Goal: Task Accomplishment & Management: Use online tool/utility

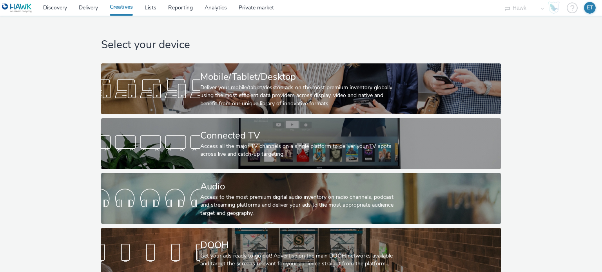
select select "11a7df10-284f-415c-b52a-427acf4c31ae"
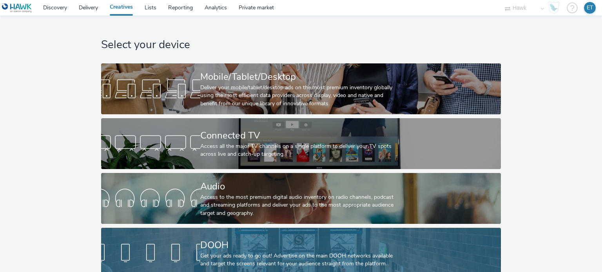
click at [227, 258] on div "Get your ads ready to go out! Advertise on the main DOOH networks available and…" at bounding box center [299, 260] width 198 height 16
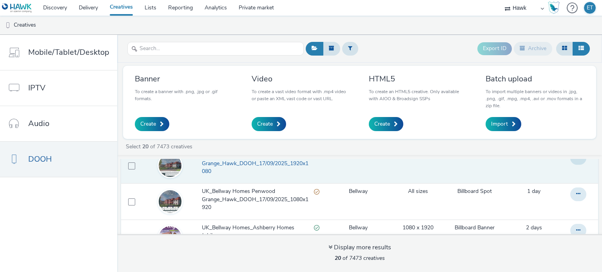
scroll to position [118, 0]
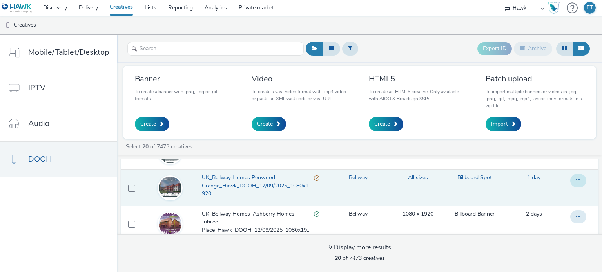
click at [570, 176] on button at bounding box center [578, 180] width 16 height 13
click at [550, 213] on link "Duplicate" at bounding box center [556, 213] width 59 height 16
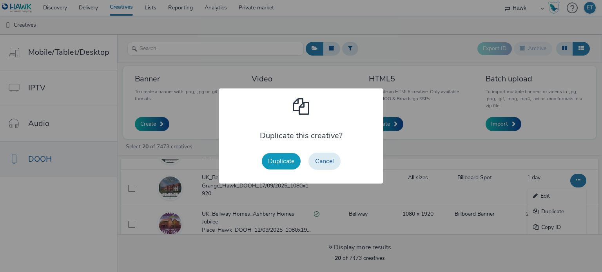
click at [285, 160] on button "Duplicate" at bounding box center [281, 161] width 39 height 16
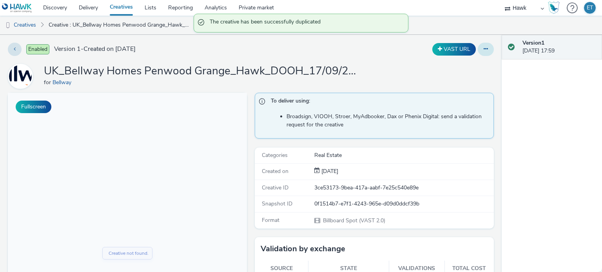
click at [478, 46] on button at bounding box center [486, 49] width 16 height 13
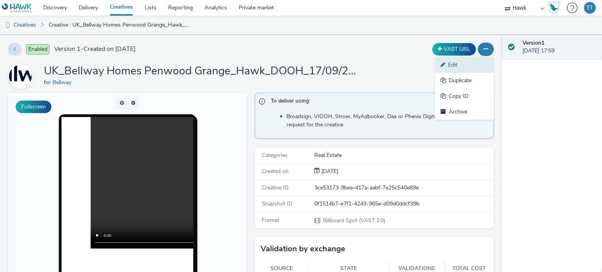
click at [450, 62] on link "Edit" at bounding box center [464, 65] width 59 height 16
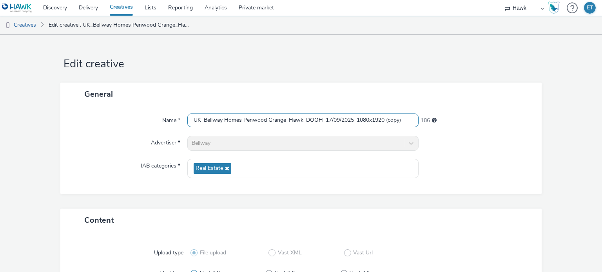
drag, startPoint x: 400, startPoint y: 123, endPoint x: 390, endPoint y: 121, distance: 10.3
click at [388, 123] on input "UK_Bellway Homes Penwood Grange_Hawk_DOOH_17/09/2025_1080x1920 (copy)" at bounding box center [302, 121] width 231 height 14
drag, startPoint x: 406, startPoint y: 120, endPoint x: 385, endPoint y: 124, distance: 20.8
click at [386, 124] on input "UK_Bellway Homes Penwood Grange_Hawk_DOOH_17/09/2025_1080x1920 (copy)" at bounding box center [302, 121] width 231 height 14
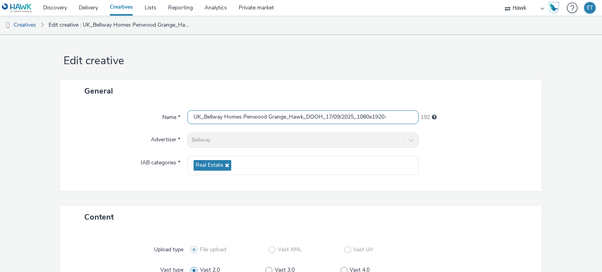
click at [395, 115] on input "UK_Bellway Homes Penwood Grange_Hawk_DOOH_17/09/2025_1080x1920-" at bounding box center [302, 117] width 231 height 14
type input "UK_Bellway Homes Penwood Grange_Hawk_DOOH_17/09/2025_1080x1920-New"
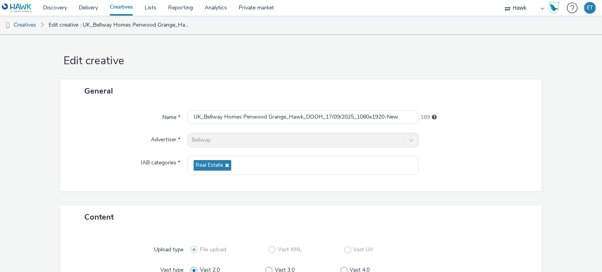
click at [131, 114] on div "Name *" at bounding box center [128, 117] width 120 height 14
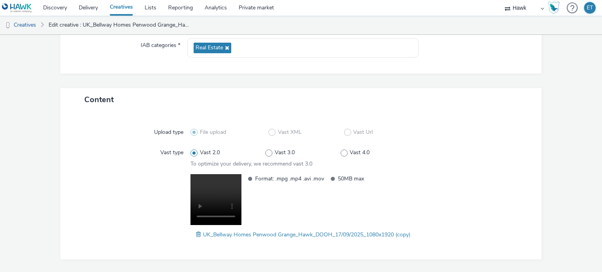
scroll to position [142, 0]
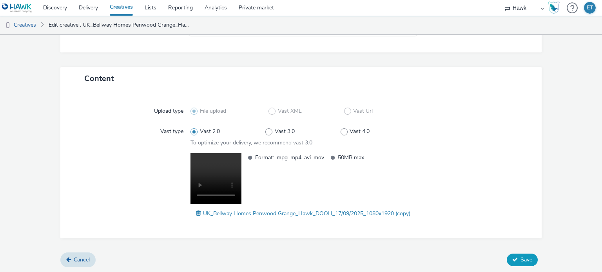
click at [523, 255] on button "Save" at bounding box center [522, 260] width 31 height 13
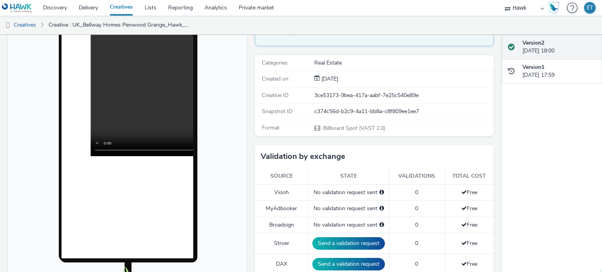
scroll to position [196, 0]
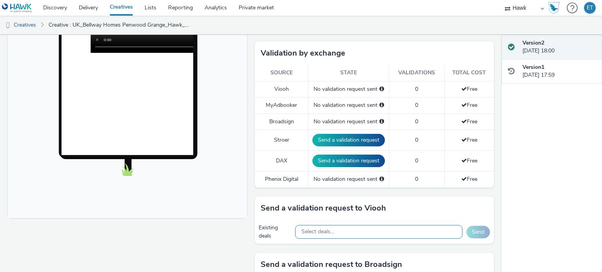
click at [321, 230] on span "Select deals..." at bounding box center [317, 232] width 33 height 7
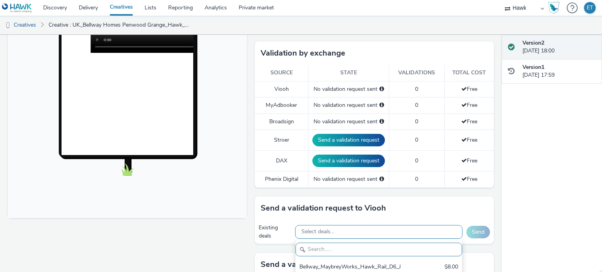
paste input "AO_JCDecaux_RailTVZ_Specials_2025"
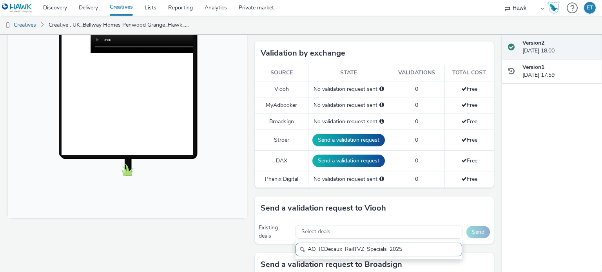
drag, startPoint x: 317, startPoint y: 249, endPoint x: 260, endPoint y: 248, distance: 57.6
click at [260, 249] on div "Send a validation request to Viooh Existing deals Select deals... AO_JCDecaux_R…" at bounding box center [374, 225] width 239 height 56
drag, startPoint x: 405, startPoint y: 247, endPoint x: 273, endPoint y: 246, distance: 131.3
click at [273, 246] on div "Send a validation request to Viooh Existing deals Select deals... AO_JCDecaux_R…" at bounding box center [374, 225] width 239 height 56
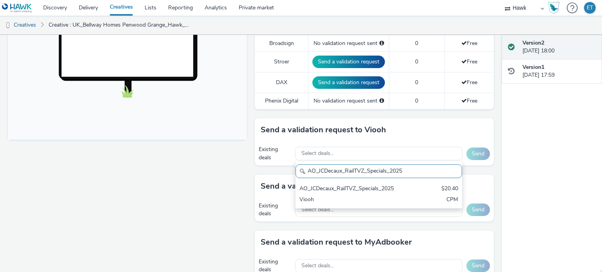
click at [335, 177] on div "AO_JCDecaux_RailTVZ_Specials_2025 AO_JCDecaux_RailTVZ_Specials_2025 $20.40 Vioo…" at bounding box center [378, 185] width 167 height 47
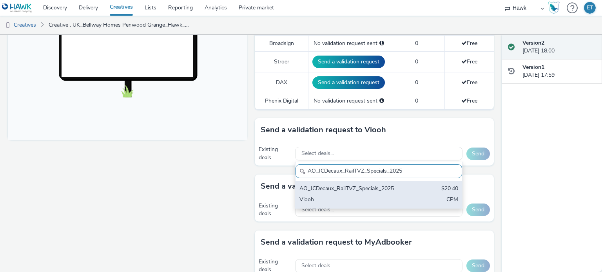
click at [337, 186] on div "AO_JCDecaux_RailTVZ_Specials_2025" at bounding box center [351, 189] width 104 height 9
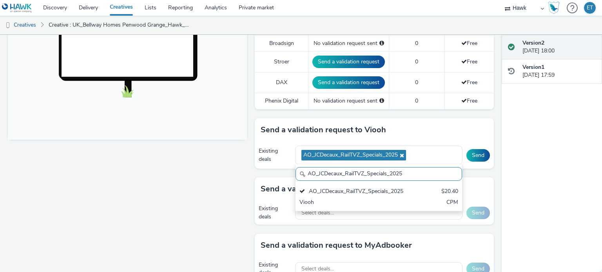
paste input "Supermarket"
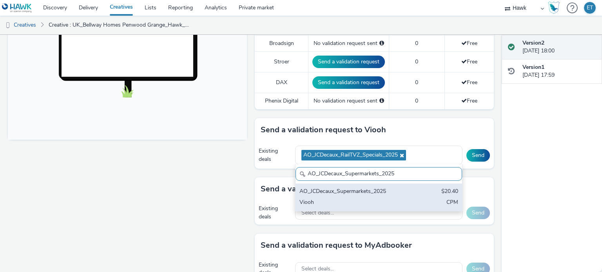
click at [408, 196] on div "AO_JCDecaux_Supermarkets_2025 $20.40 Viooh CPM" at bounding box center [378, 197] width 167 height 27
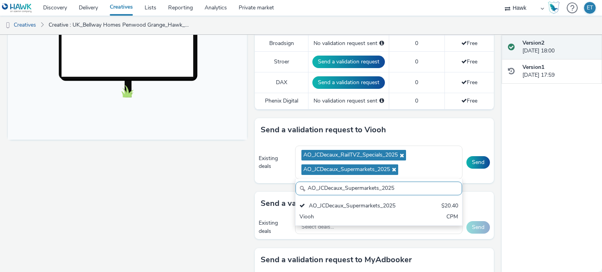
scroll to position [0, 0]
drag, startPoint x: 394, startPoint y: 185, endPoint x: 252, endPoint y: 186, distance: 141.8
click at [255, 186] on div "Send a validation request to Viooh Existing deals AO_JCDecaux_RailTVZ_Specials_…" at bounding box center [374, 155] width 239 height 74
paste input "AO_JCDecaux_LFD48s_2025"
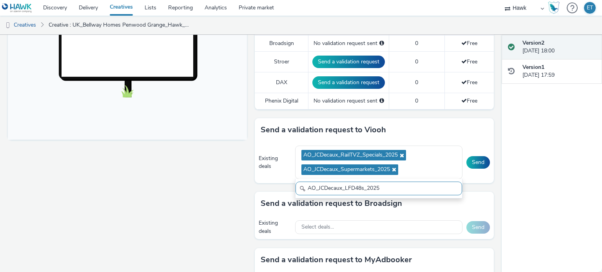
drag, startPoint x: 307, startPoint y: 187, endPoint x: 293, endPoint y: 192, distance: 15.3
click at [295, 192] on input "AO_JCDecaux_LFD48s_2025" at bounding box center [378, 189] width 167 height 14
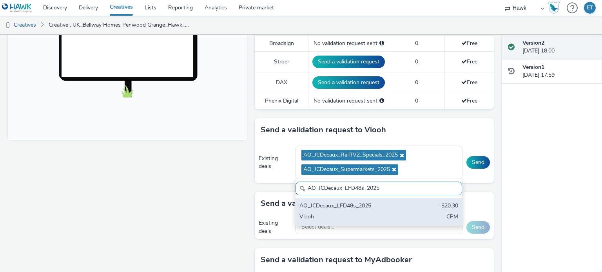
click at [382, 198] on div "AO_JCDecaux_LFD48s_2025 $20.30 Viooh CPM" at bounding box center [378, 211] width 167 height 27
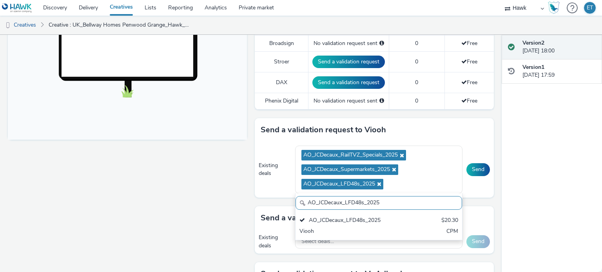
drag, startPoint x: 391, startPoint y: 197, endPoint x: 263, endPoint y: 213, distance: 129.1
click at [264, 213] on div "To deliver using: Broadsign, VIOOH, Stroer, MyAdbooker, Dax or Phenix Digital: …" at bounding box center [372, 178] width 243 height 719
paste input "AO_JCDecaux_MVZ"
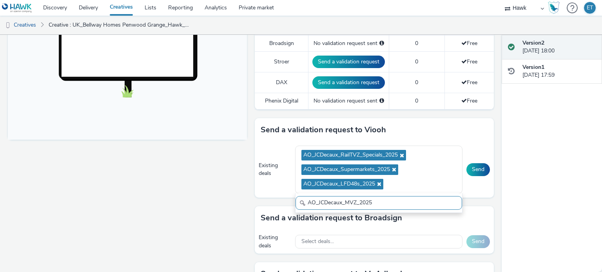
click at [305, 201] on input "AO_JCDecaux_MVZ_2025" at bounding box center [378, 203] width 167 height 14
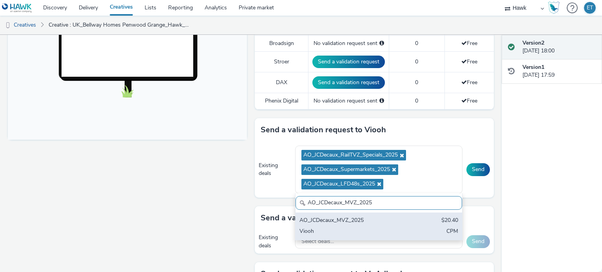
click at [337, 225] on div "AO_JCDecaux_MVZ_2025 $20.40 Viooh CPM" at bounding box center [378, 226] width 167 height 27
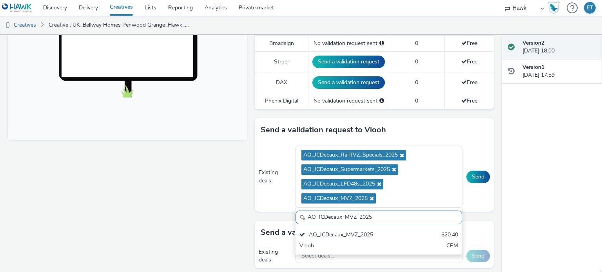
drag, startPoint x: 378, startPoint y: 215, endPoint x: 284, endPoint y: 216, distance: 93.3
click at [284, 216] on div "Send a validation request to Viooh Existing deals AO_JCDecaux_RailTVZ_Specials_…" at bounding box center [374, 169] width 239 height 103
paste input "AO_JCDecaux_RailMallD6s_2025"
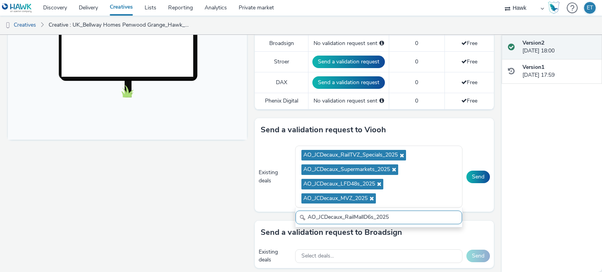
click at [306, 213] on input "AO_JCDecaux_RailMallD6s_2025" at bounding box center [378, 218] width 167 height 14
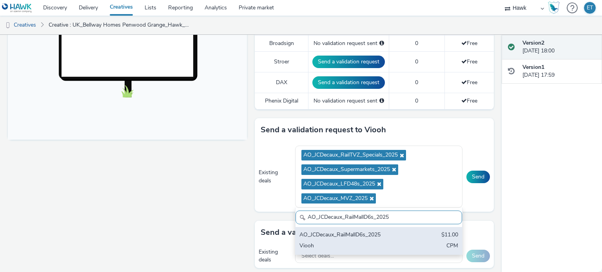
click at [311, 231] on div "AO_JCDecaux_RailMallD6s_2025" at bounding box center [351, 235] width 104 height 9
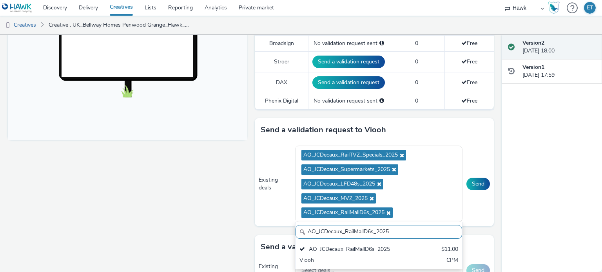
drag, startPoint x: 388, startPoint y: 232, endPoint x: 281, endPoint y: 245, distance: 108.1
click at [281, 245] on div "To deliver using: Broadsign, VIOOH, Stroer, MyAdbooker, Dax or Phenix Digital: …" at bounding box center [372, 192] width 243 height 747
paste input "AO_JCDecaux_D6s_2025"
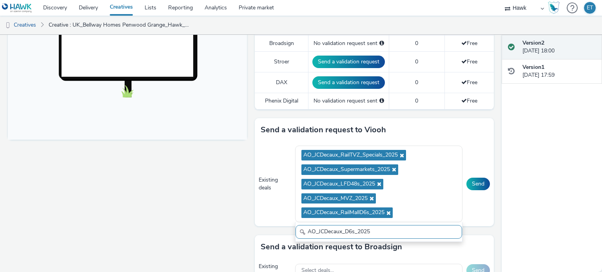
click at [305, 230] on input "AO_JCDecaux_D6s_2025" at bounding box center [378, 232] width 167 height 14
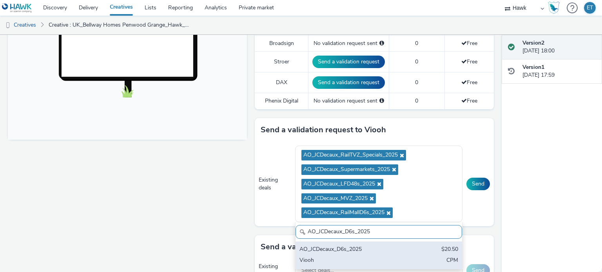
type input "AO_JCDecaux_D6s_2025"
click at [414, 249] on div "AO_JCDecaux_D6s_2025 $20.50 Viooh CPM" at bounding box center [378, 255] width 167 height 27
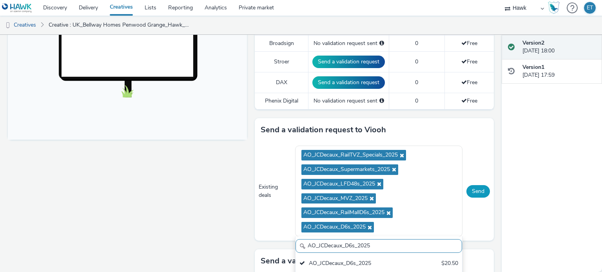
click at [471, 190] on button "Send" at bounding box center [478, 191] width 24 height 13
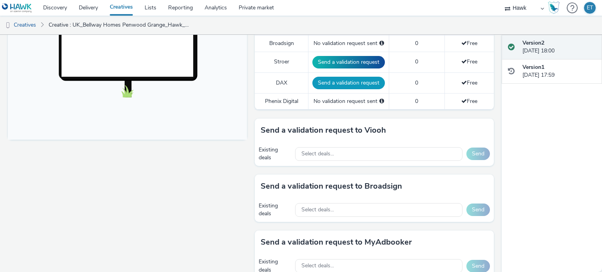
click at [349, 82] on button "Send a validation request" at bounding box center [348, 83] width 72 height 13
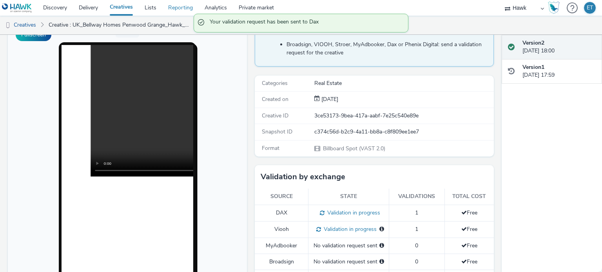
scroll to position [39, 0]
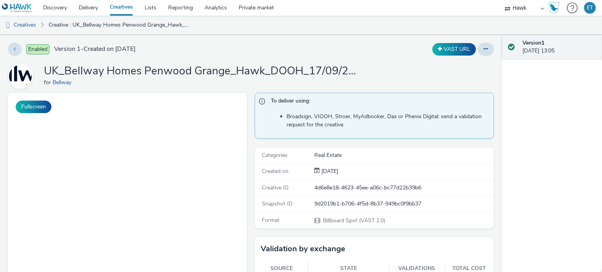
select select "11a7df10-284f-415c-b52a-427acf4c31ae"
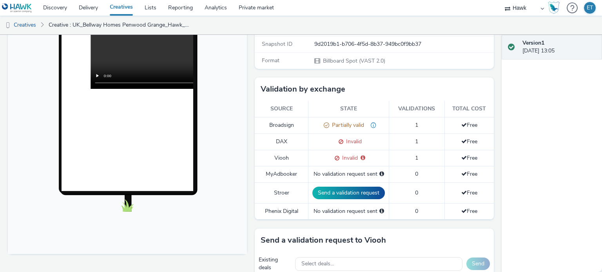
scroll to position [235, 0]
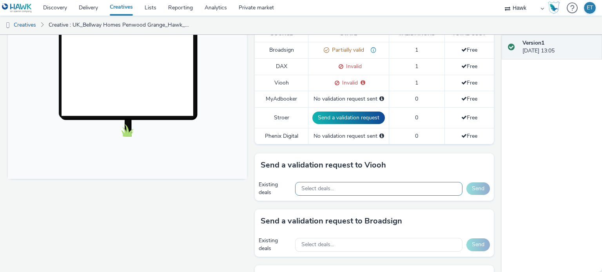
click at [337, 190] on div "Select deals..." at bounding box center [378, 189] width 167 height 14
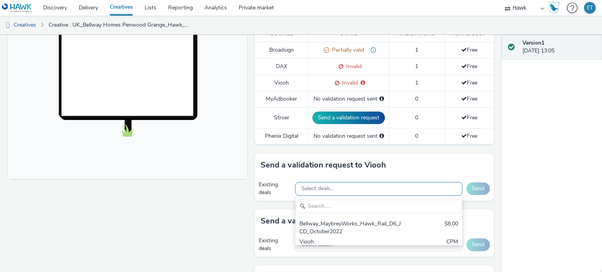
scroll to position [0, 0]
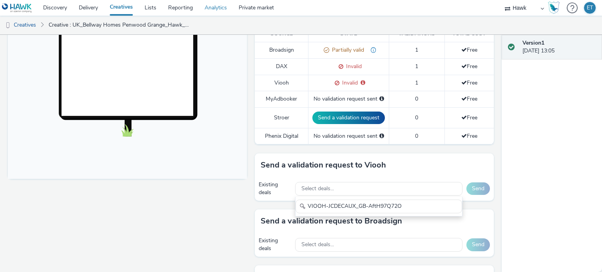
type input "VIOOH-JCDECAUX_GB-AftH97Q72O"
click at [173, 210] on div "Fullscreen" at bounding box center [129, 199] width 243 height 683
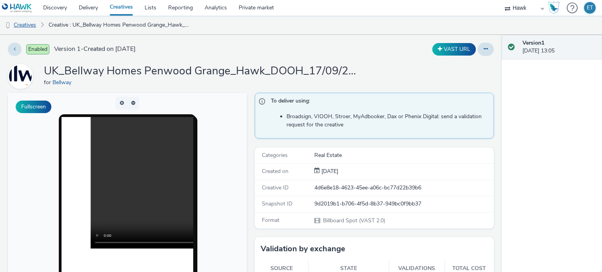
click at [25, 25] on link "Creatives" at bounding box center [20, 25] width 40 height 19
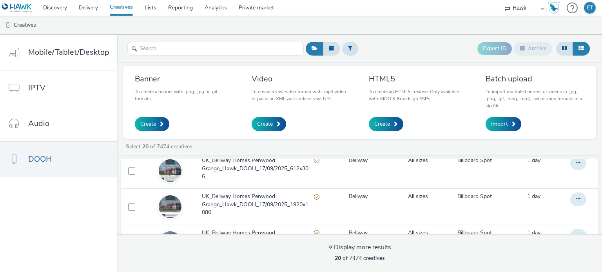
scroll to position [118, 0]
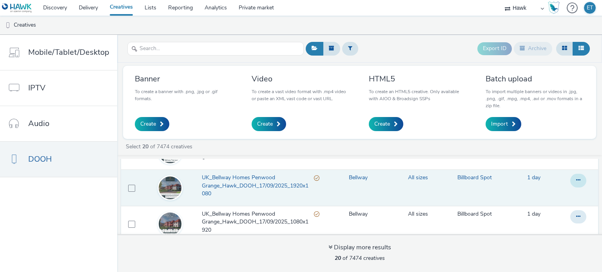
click at [571, 181] on button at bounding box center [578, 180] width 16 height 13
click at [550, 216] on link "Duplicate" at bounding box center [556, 213] width 59 height 16
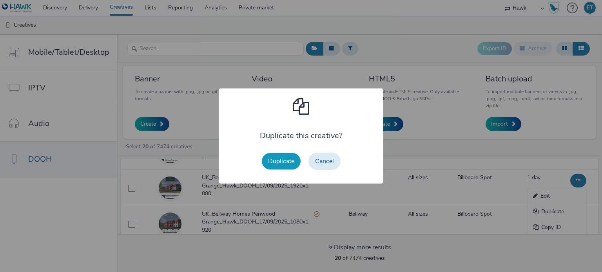
click at [286, 165] on button "Duplicate" at bounding box center [281, 161] width 39 height 16
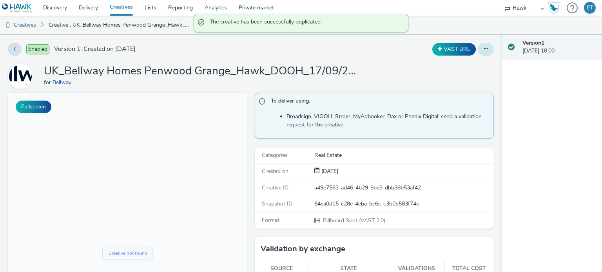
click at [478, 48] on button at bounding box center [486, 49] width 16 height 13
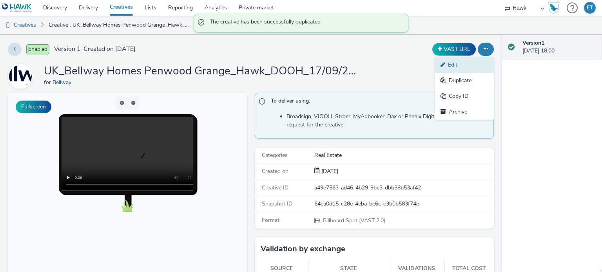
click at [445, 64] on link "Edit" at bounding box center [464, 65] width 59 height 16
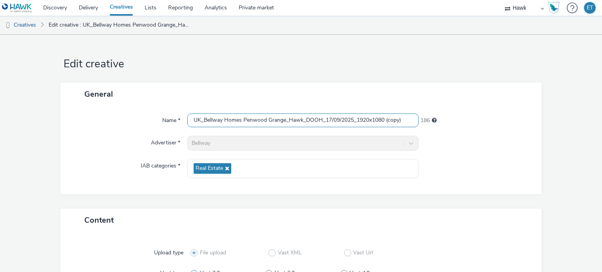
drag, startPoint x: 406, startPoint y: 119, endPoint x: 386, endPoint y: 119, distance: 20.0
click at [386, 119] on input "UK_Bellway Homes Penwood Grange_Hawk_DOOH_17/09/2025_1920x1080 (copy)" at bounding box center [302, 121] width 231 height 14
type input "UK_Bellway Homes Penwood Grange_Hawk_DOOH_17/09/2025_1920x1080-New"
click at [574, 121] on form "Edit creative General Name * UK_Bellway Homes Penwood Grange_Hawk_DOOH_17/09/20…" at bounding box center [301, 225] width 602 height 380
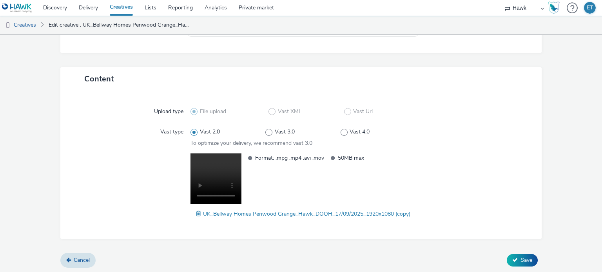
scroll to position [142, 0]
click at [522, 259] on span "Save" at bounding box center [526, 259] width 12 height 7
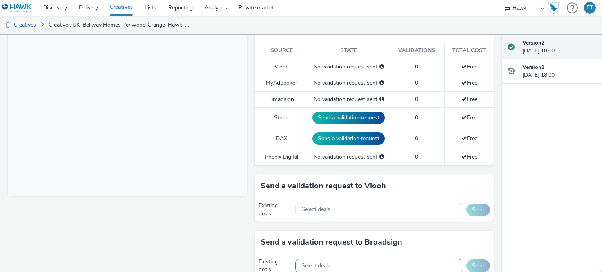
scroll to position [274, 0]
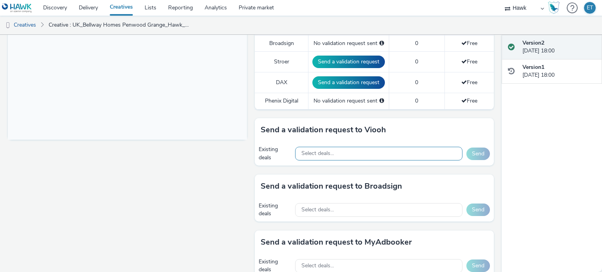
click at [312, 155] on div "Select deals..." at bounding box center [378, 154] width 167 height 14
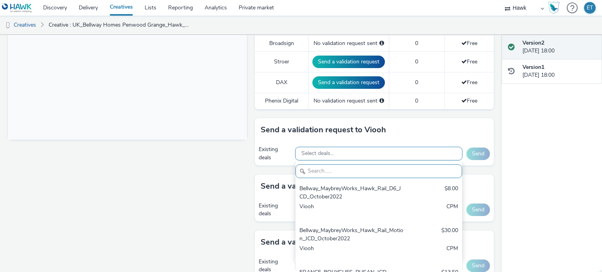
paste input "AO_JCDecaux_RailTVZ_Specials_2025"
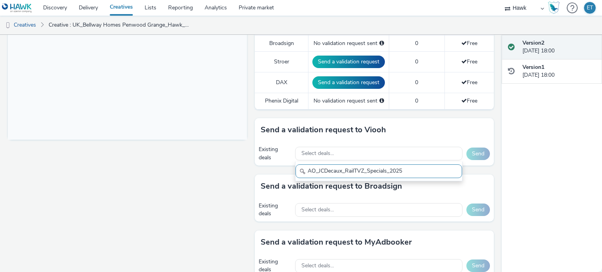
drag, startPoint x: 319, startPoint y: 170, endPoint x: 281, endPoint y: 163, distance: 38.2
click at [281, 163] on div "Existing deals Select deals... AO_JCDecaux_RailTVZ_Specials_2025 Send" at bounding box center [374, 154] width 239 height 24
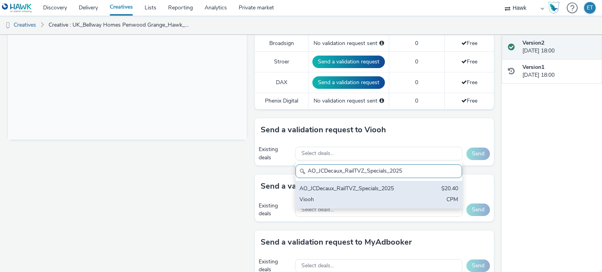
click at [340, 189] on div "AO_JCDecaux_RailTVZ_Specials_2025" at bounding box center [351, 189] width 104 height 9
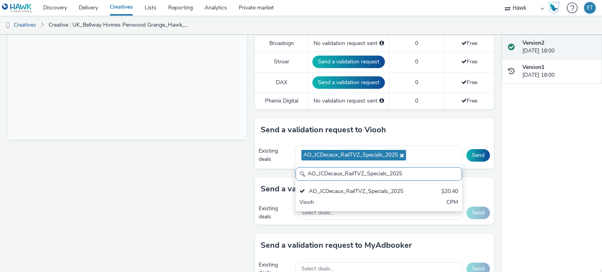
drag, startPoint x: 406, startPoint y: 172, endPoint x: 245, endPoint y: 156, distance: 162.2
paste input "Supermarket"
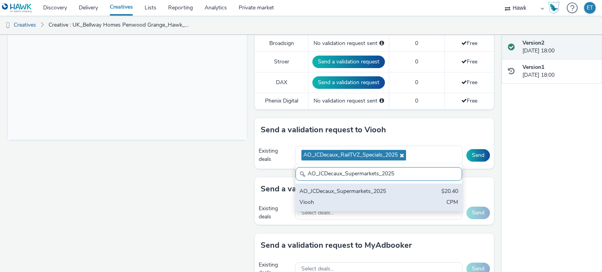
click at [342, 201] on div "Viooh" at bounding box center [351, 203] width 104 height 9
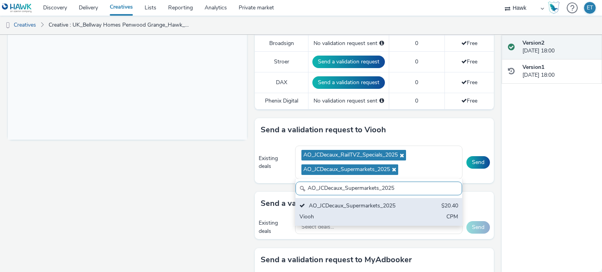
scroll to position [0, 0]
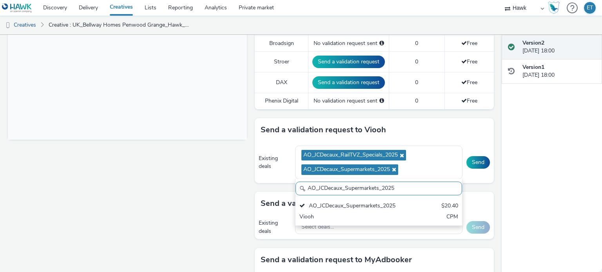
drag, startPoint x: 400, startPoint y: 185, endPoint x: 289, endPoint y: 196, distance: 111.5
click at [289, 196] on div "To deliver using: Broadsign, VIOOH, Stroer, MyAdbooker, Dax or Phenix Digital: …" at bounding box center [372, 171] width 243 height 704
paste input "AO_JCDecaux_LFD48s_2025"
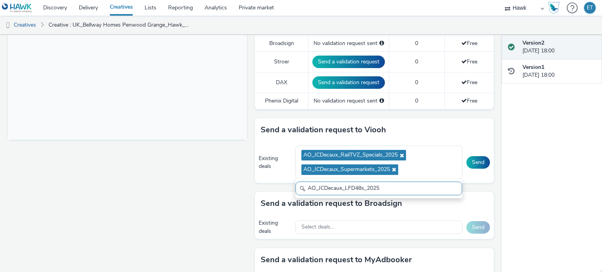
drag, startPoint x: 307, startPoint y: 185, endPoint x: 287, endPoint y: 192, distance: 21.1
click at [287, 192] on div "To deliver using: Broadsign, VIOOH, Stroer, MyAdbooker, Dax or Phenix Digital: …" at bounding box center [372, 171] width 243 height 704
click at [382, 190] on input "AO_JCDecaux_LFD48s_2025" at bounding box center [378, 189] width 167 height 14
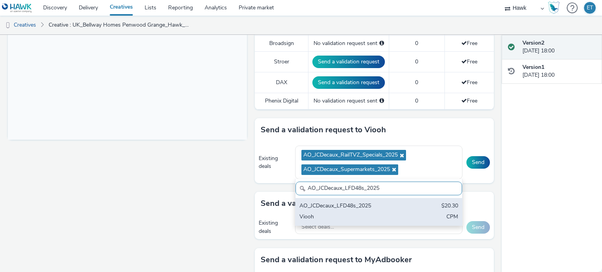
click at [372, 204] on div "AO_JCDecaux_LFD48s_2025" at bounding box center [351, 206] width 104 height 9
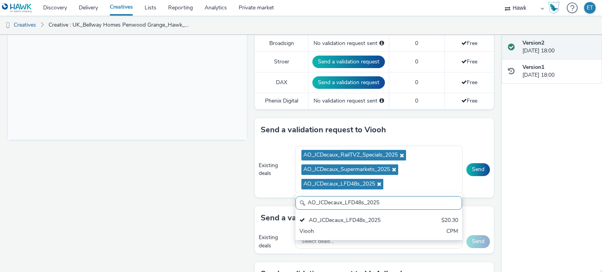
drag, startPoint x: 388, startPoint y: 199, endPoint x: 286, endPoint y: 206, distance: 102.1
click at [286, 206] on div "To deliver using: Broadsign, VIOOH, Stroer, MyAdbooker, Dax or Phenix Digital: …" at bounding box center [372, 178] width 243 height 719
paste input "AO_JCDecaux_MVZ"
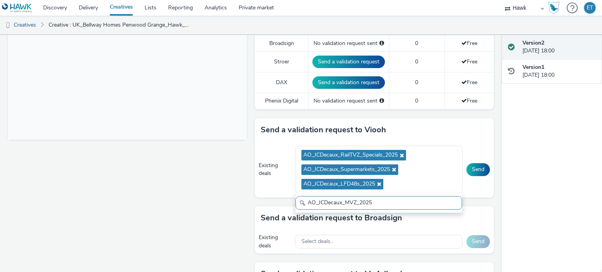
click at [305, 200] on input "AO_JCDecaux_MVZ_2025" at bounding box center [378, 203] width 167 height 14
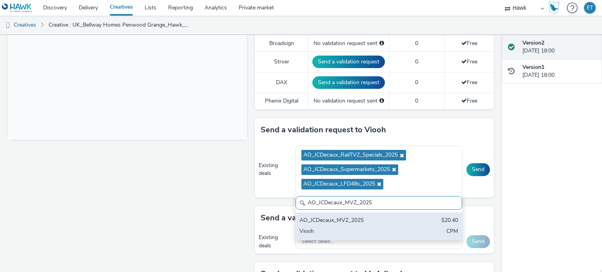
click at [315, 220] on div "AO_JCDecaux_MVZ_2025" at bounding box center [351, 221] width 104 height 9
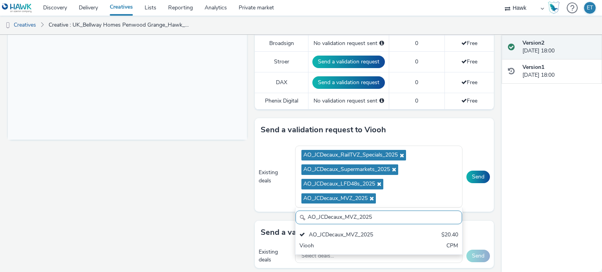
drag, startPoint x: 394, startPoint y: 216, endPoint x: 281, endPoint y: 209, distance: 113.0
click at [281, 209] on div "Existing deals AO_JCDecaux_RailTVZ_Specials_2025 AO_JCDecaux_Supermarkets_2025 …" at bounding box center [374, 177] width 239 height 70
paste input "AO_JCDecaux_RailMallD6s_2025"
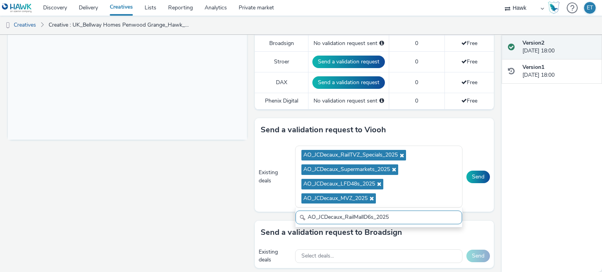
click at [306, 214] on input "AO_JCDecaux_RailMallD6s_2025" at bounding box center [378, 218] width 167 height 14
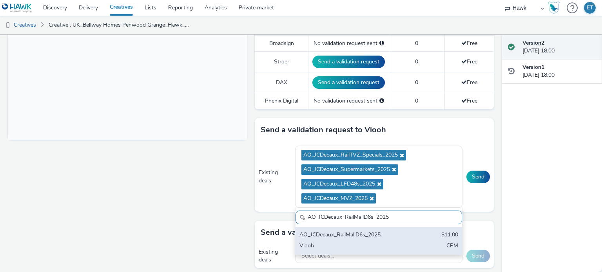
click at [328, 232] on div "AO_JCDecaux_RailMallD6s_2025" at bounding box center [351, 235] width 104 height 9
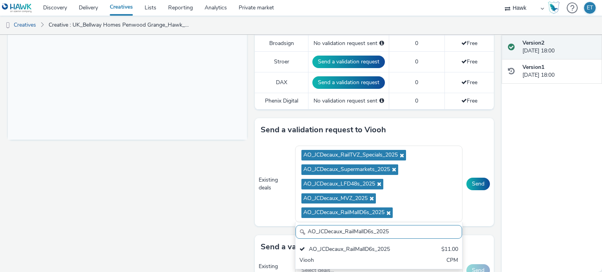
drag, startPoint x: 392, startPoint y: 231, endPoint x: 279, endPoint y: 241, distance: 113.7
click at [279, 241] on div "To deliver using: Broadsign, VIOOH, Stroer, MyAdbooker, Dax or Phenix Digital: …" at bounding box center [372, 192] width 243 height 747
paste input "AO_JCDecaux_D6s_2025"
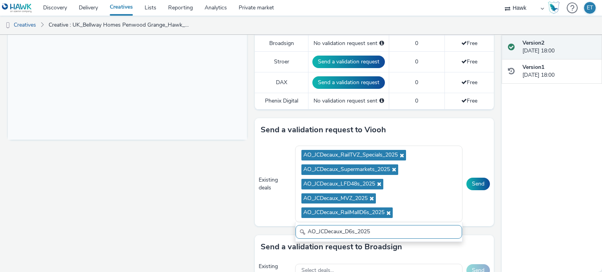
click at [306, 229] on input "AO_JCDecaux_D6s_2025" at bounding box center [378, 232] width 167 height 14
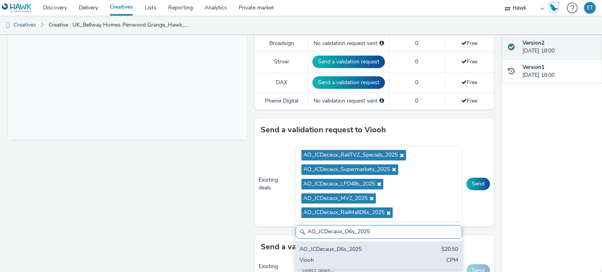
type input "AO_JCDecaux_D6s_2025"
click at [334, 248] on div "AO_JCDecaux_D6s_2025" at bounding box center [351, 250] width 104 height 9
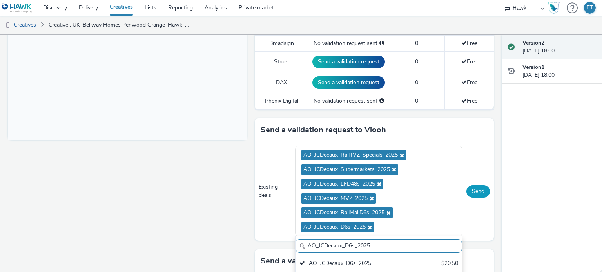
click at [472, 191] on button "Send" at bounding box center [478, 191] width 24 height 13
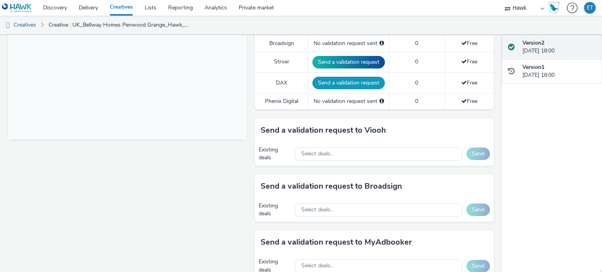
click at [323, 82] on button "Send a validation request" at bounding box center [348, 83] width 72 height 13
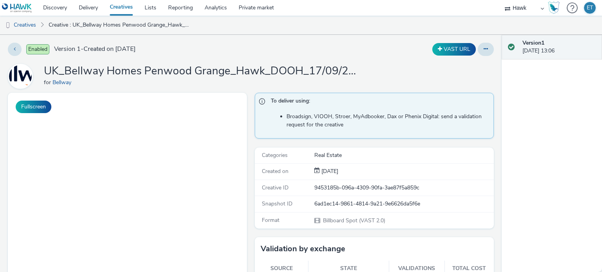
select select "11a7df10-284f-415c-b52a-427acf4c31ae"
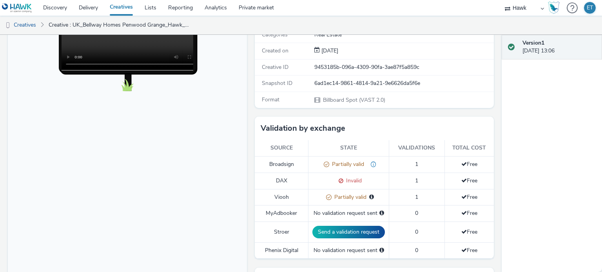
scroll to position [196, 0]
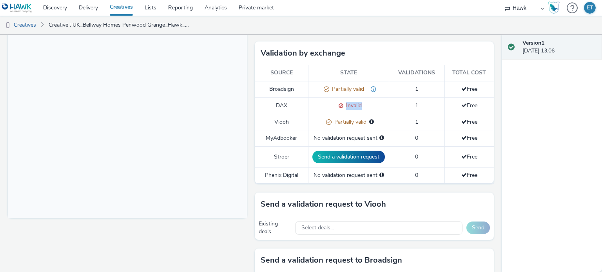
drag, startPoint x: 331, startPoint y: 101, endPoint x: 373, endPoint y: 96, distance: 42.6
click at [373, 98] on td "Invalid" at bounding box center [348, 106] width 81 height 16
click at [317, 102] on div "Invalid" at bounding box center [348, 106] width 72 height 8
click at [337, 104] on span at bounding box center [339, 105] width 7 height 7
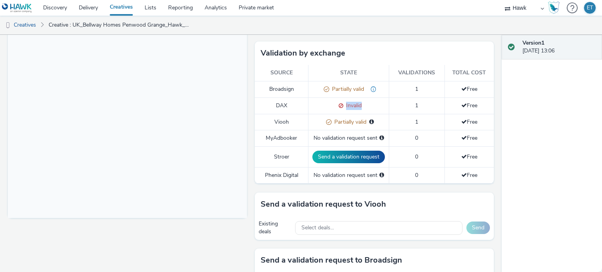
click at [336, 103] on span at bounding box center [339, 105] width 7 height 7
click at [288, 109] on td "DAX" at bounding box center [282, 106] width 54 height 16
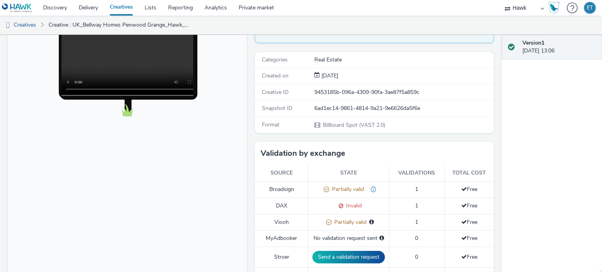
scroll to position [0, 0]
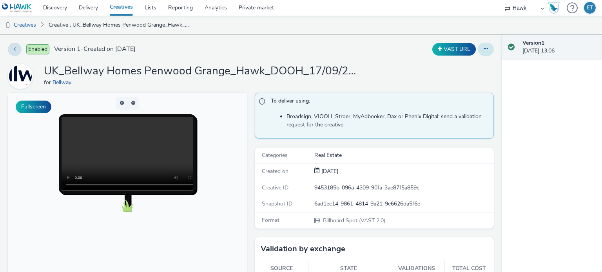
click at [478, 53] on button at bounding box center [486, 49] width 16 height 13
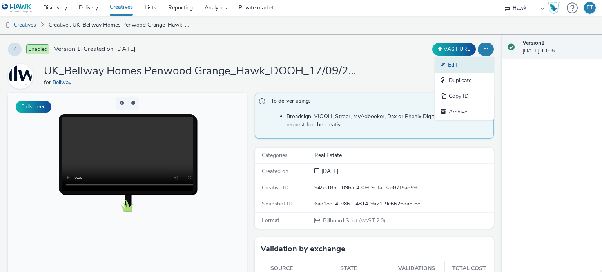
click at [442, 69] on link "Edit" at bounding box center [464, 65] width 59 height 16
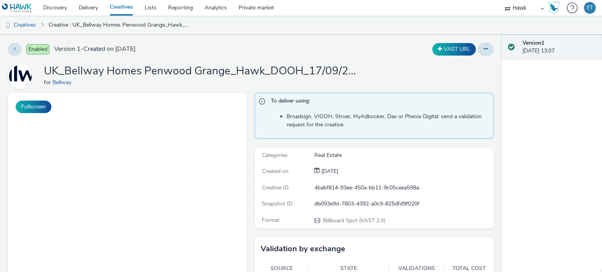
select select "11a7df10-284f-415c-b52a-427acf4c31ae"
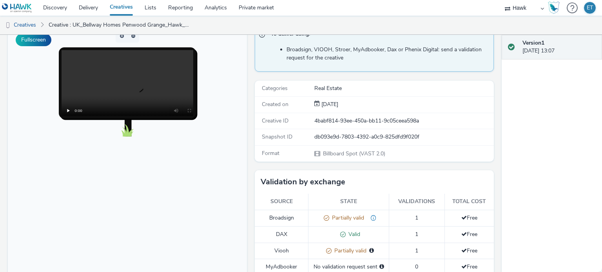
scroll to position [157, 0]
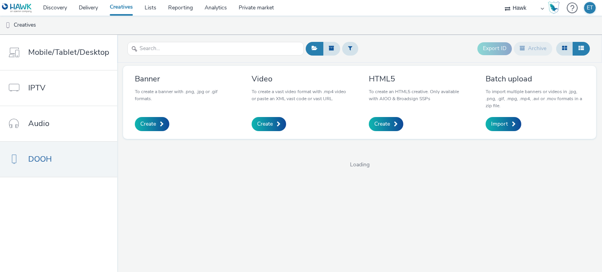
select select "11a7df10-284f-415c-b52a-427acf4c31ae"
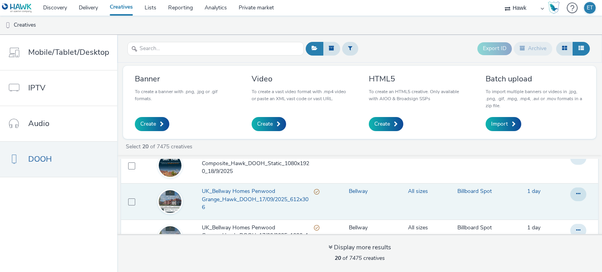
scroll to position [118, 0]
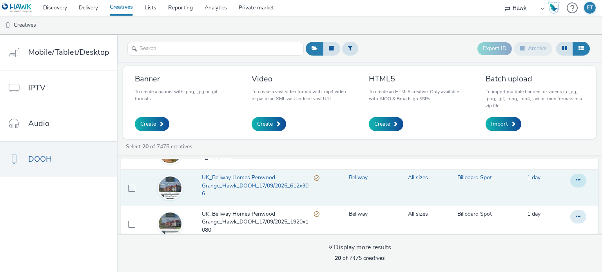
click at [576, 181] on icon at bounding box center [578, 179] width 4 height 5
click at [549, 212] on link "Duplicate" at bounding box center [556, 213] width 59 height 16
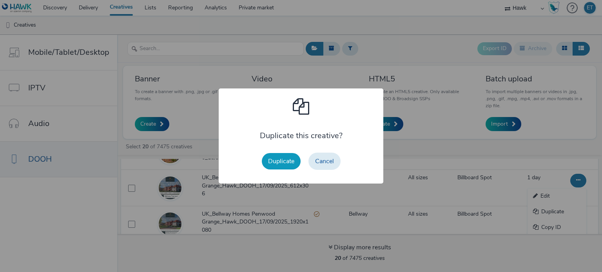
click at [280, 163] on button "Duplicate" at bounding box center [281, 161] width 39 height 16
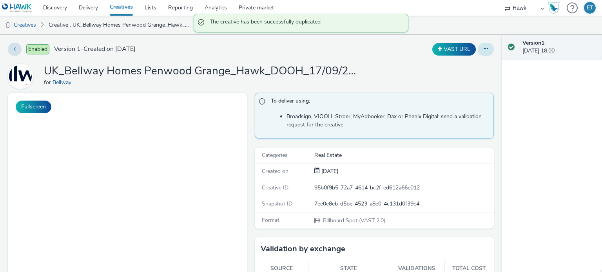
click at [478, 49] on button at bounding box center [486, 49] width 16 height 13
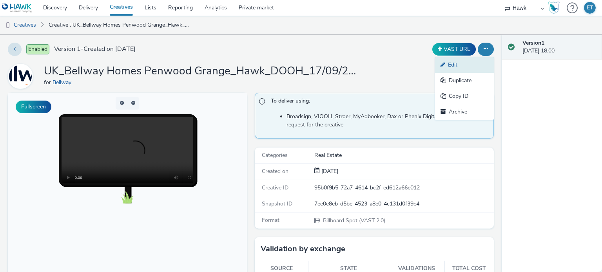
click at [455, 64] on link "Edit" at bounding box center [464, 65] width 59 height 16
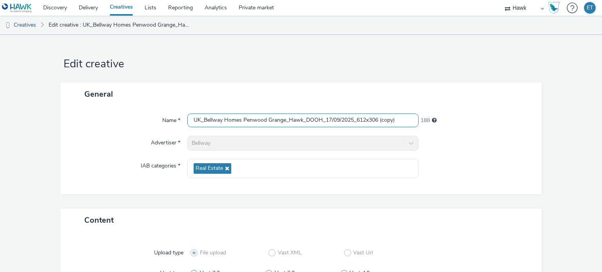
drag, startPoint x: 398, startPoint y: 122, endPoint x: 378, endPoint y: 122, distance: 20.4
click at [378, 122] on input "UK_Bellway Homes Penwood Grange_Hawk_DOOH_17/09/2025_612x306 (copy)" at bounding box center [302, 121] width 231 height 14
type input "UK_Bellway Homes Penwood Grange_Hawk_DOOH_17/09/2025_612x306-New"
click at [573, 132] on form "Edit creative General Name * UK_Bellway Homes Penwood Grange_Hawk_DOOH_17/09/20…" at bounding box center [301, 225] width 602 height 380
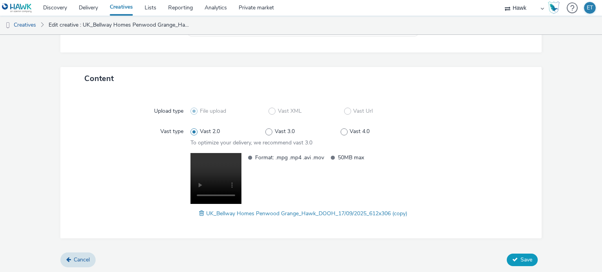
click at [520, 261] on span "Save" at bounding box center [526, 259] width 12 height 7
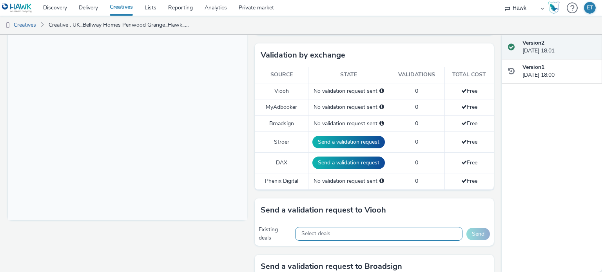
scroll to position [235, 0]
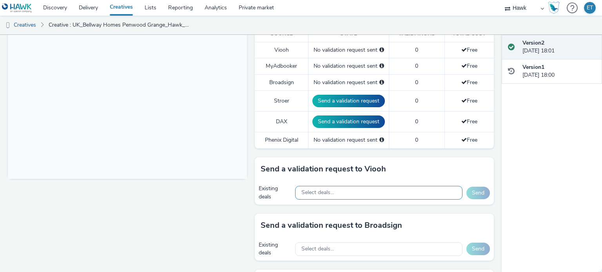
click at [317, 192] on span "Select deals..." at bounding box center [317, 193] width 33 height 7
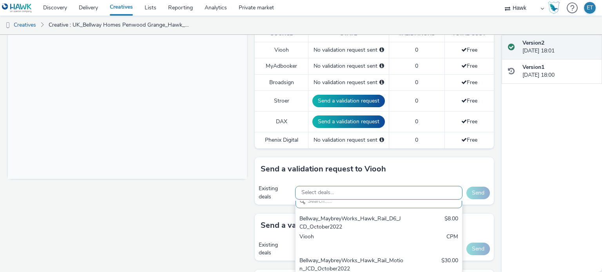
paste input "AO_JCDecaux_RailTVZ_Specials_2025"
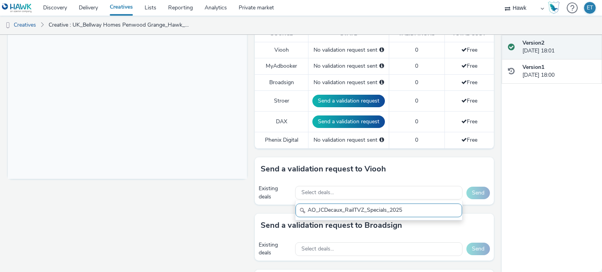
click at [318, 208] on input "AO_JCDecaux_RailTVZ_Specials_2025" at bounding box center [378, 211] width 167 height 14
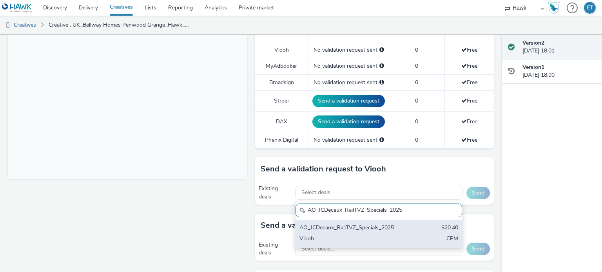
click at [342, 232] on div "AO_JCDecaux_RailTVZ_Specials_2025 $20.40 Viooh CPM" at bounding box center [378, 233] width 167 height 27
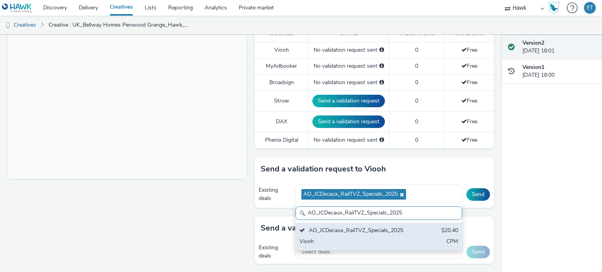
scroll to position [0, 0]
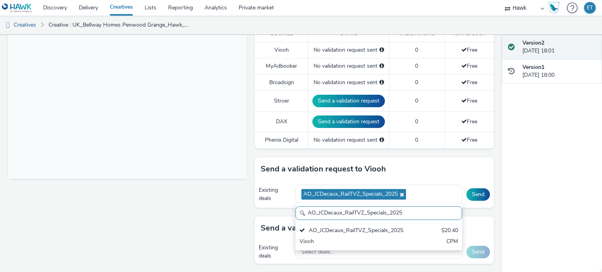
drag, startPoint x: 408, startPoint y: 212, endPoint x: 277, endPoint y: 221, distance: 131.5
click at [277, 221] on div "To deliver using: Broadsign, VIOOH, [PERSON_NAME], MyAdbooker, Dax or Phenix Di…" at bounding box center [372, 203] width 243 height 690
paste input "Supermarket"
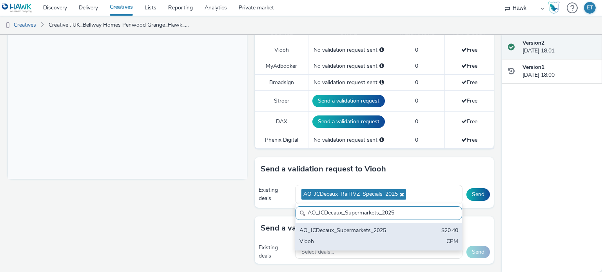
click at [345, 232] on div "AO_JCDecaux_Supermarkets_2025" at bounding box center [351, 231] width 104 height 9
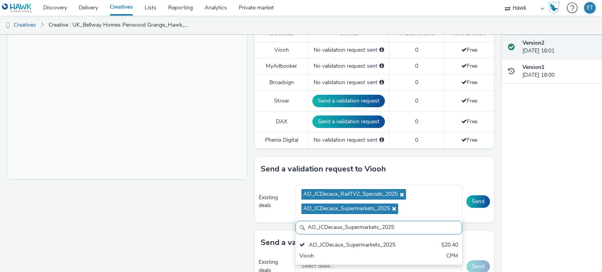
drag, startPoint x: 400, startPoint y: 225, endPoint x: 283, endPoint y: 223, distance: 116.4
click at [283, 223] on div "Send a validation request to Viooh Existing deals AO_JCDecaux_RailTVZ_Specials_…" at bounding box center [374, 195] width 239 height 74
paste input "AO_JCDecaux_LFD48s_2025"
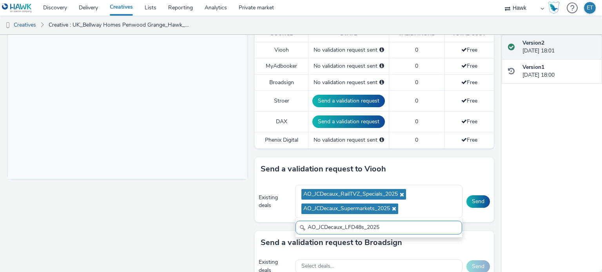
click at [308, 226] on input "AO_JCDecaux_LFD48s_2025" at bounding box center [378, 228] width 167 height 14
click at [304, 225] on input "AO_JCDecaux_LFD48s_2025" at bounding box center [378, 228] width 167 height 14
click at [306, 225] on input "AO_JCDecaux_LFD48s_2025" at bounding box center [378, 228] width 167 height 14
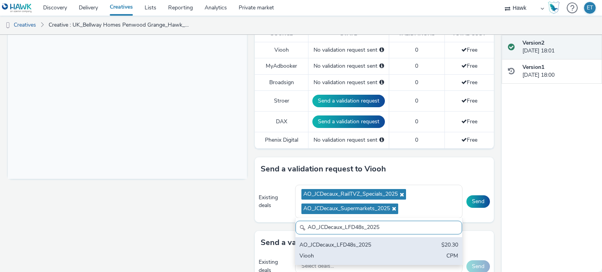
click at [323, 246] on div "AO_JCDecaux_LFD48s_2025" at bounding box center [351, 245] width 104 height 9
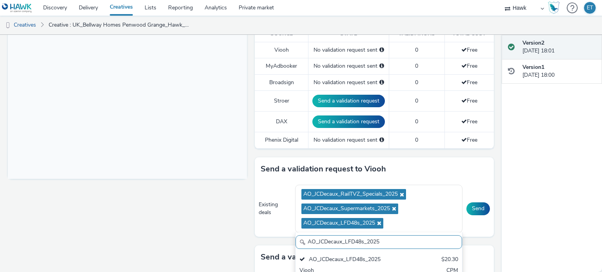
drag, startPoint x: 386, startPoint y: 239, endPoint x: 302, endPoint y: 238, distance: 83.9
click at [302, 238] on div "AO_JCDecaux_LFD48s_2025" at bounding box center [378, 242] width 167 height 14
paste input "AO_JCDecaux_MVZ"
click at [306, 238] on input "AO_JCDecaux_MVZ_2025" at bounding box center [378, 242] width 167 height 14
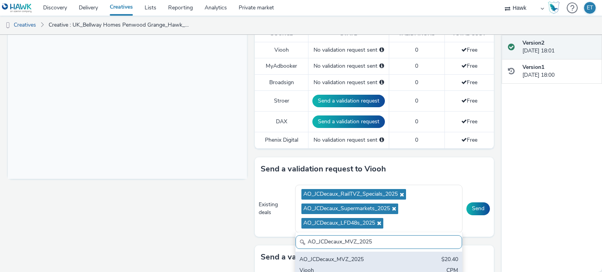
click at [378, 251] on div "AO_JCDecaux_MVZ_2025 AO_JCDecaux_MVZ_2025 $20.40 Viooh CPM" at bounding box center [378, 256] width 167 height 47
click at [380, 256] on div "AO_JCDecaux_MVZ_2025" at bounding box center [351, 260] width 104 height 9
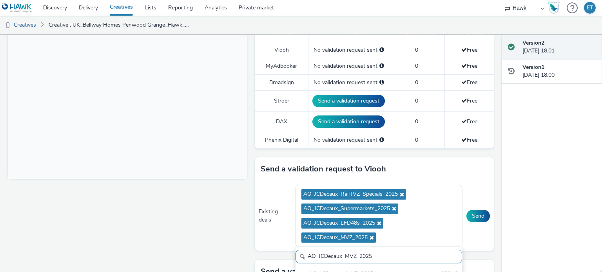
drag, startPoint x: 373, startPoint y: 253, endPoint x: 247, endPoint y: 252, distance: 126.6
paste input "AO_JCDecaux_RailMallD6s_2025"
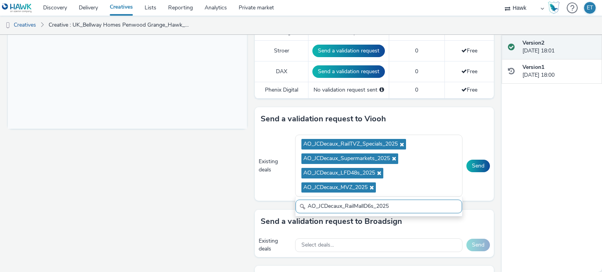
scroll to position [313, 0]
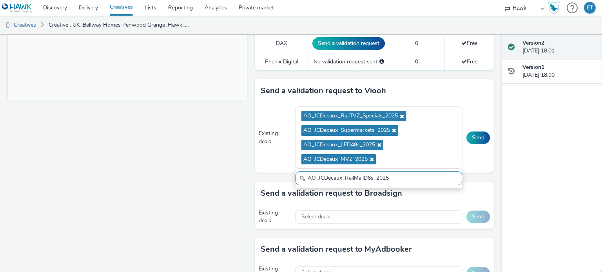
click at [307, 175] on input "AO_JCDecaux_RailMallD6s_2025" at bounding box center [378, 179] width 167 height 14
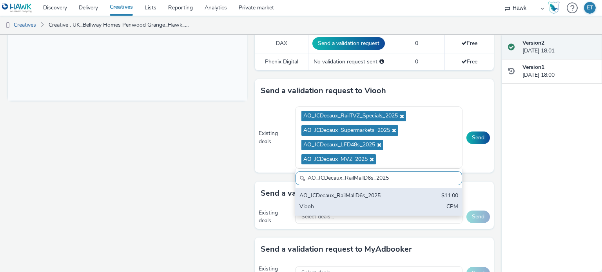
click at [325, 206] on div "Viooh" at bounding box center [351, 207] width 104 height 9
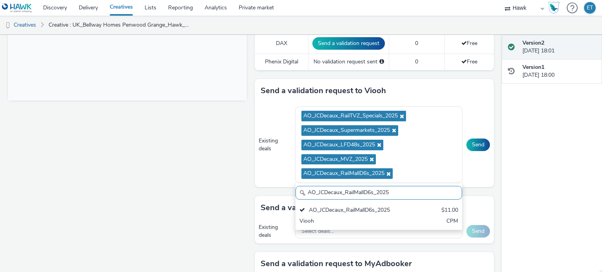
drag, startPoint x: 391, startPoint y: 192, endPoint x: 288, endPoint y: 189, distance: 102.7
click at [288, 189] on div "Send a validation request to Viooh Existing deals AO_JCDecaux_RailTVZ_Specials_…" at bounding box center [374, 137] width 239 height 117
paste input "AO_JCDecaux_D6s_2025"
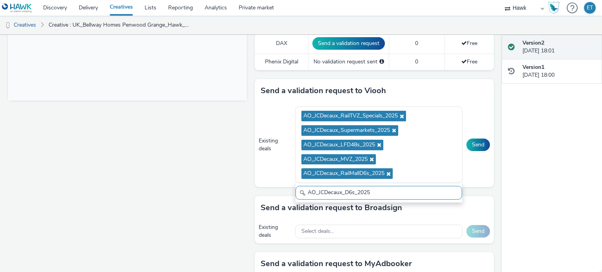
click at [307, 190] on input "AO_JCDecaux_D6s_2025" at bounding box center [378, 193] width 167 height 14
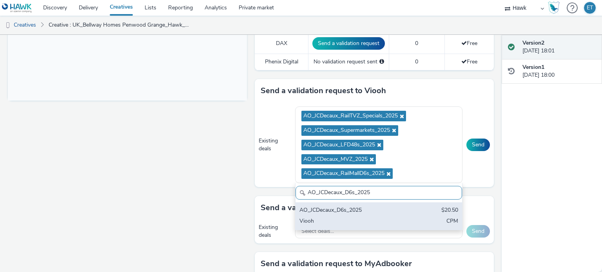
type input "AO_JCDecaux_D6s_2025"
click at [338, 210] on div "AO_JCDecaux_D6s_2025" at bounding box center [351, 210] width 104 height 9
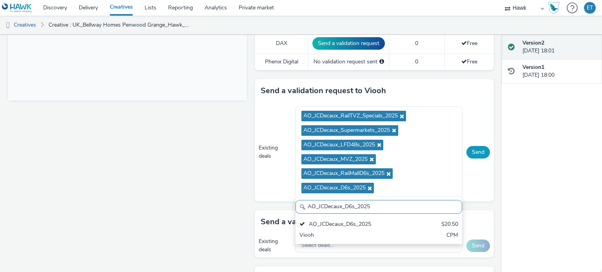
click at [474, 147] on button "Send" at bounding box center [478, 152] width 24 height 13
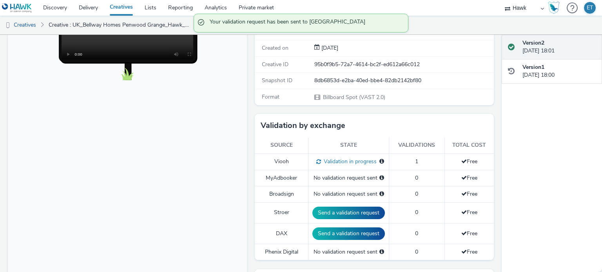
scroll to position [157, 0]
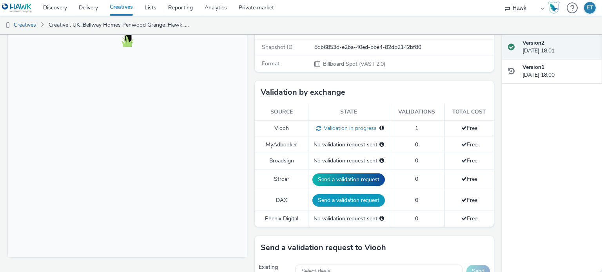
click at [334, 201] on button "Send a validation request" at bounding box center [348, 200] width 72 height 13
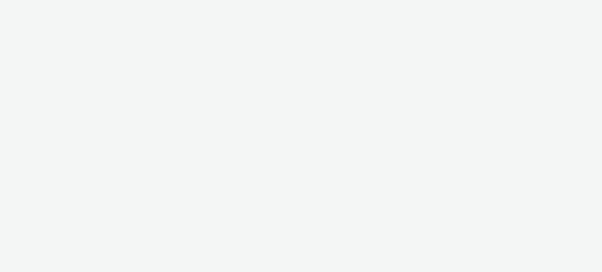
select select "11a7df10-284f-415c-b52a-427acf4c31ae"
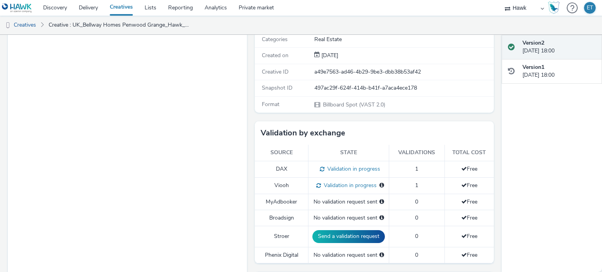
scroll to position [118, 0]
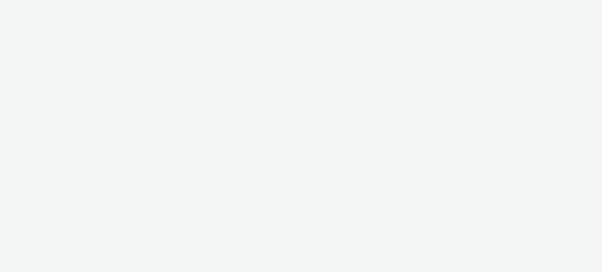
select select "11a7df10-284f-415c-b52a-427acf4c31ae"
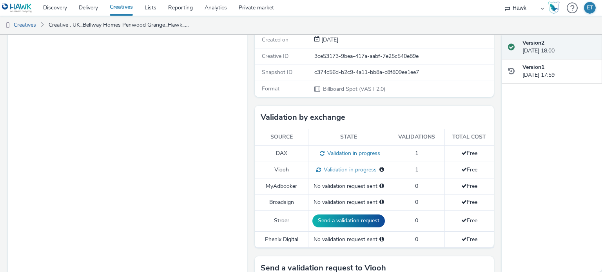
scroll to position [245, 0]
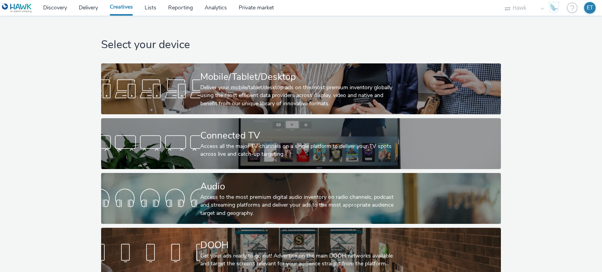
select select "11a7df10-284f-415c-b52a-427acf4c31ae"
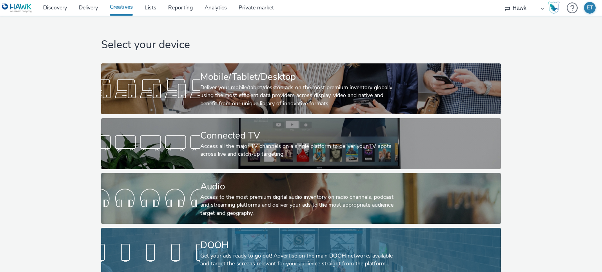
click at [234, 238] on div "DOOH Get your ads ready to go out! Advertise on the main DOOH networks availabl…" at bounding box center [299, 253] width 198 height 51
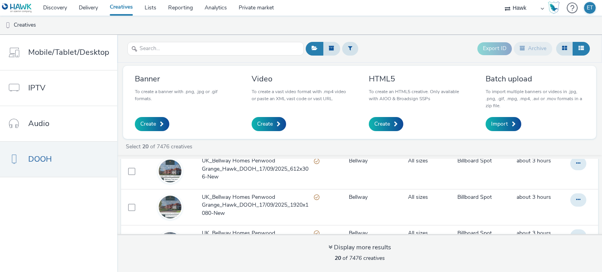
scroll to position [39, 0]
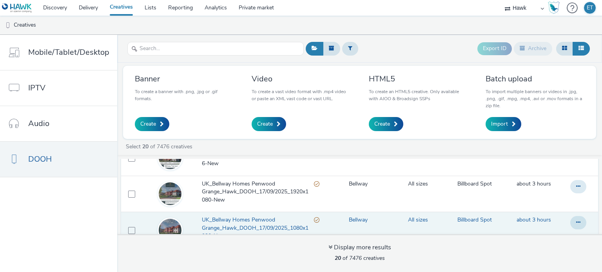
click at [223, 220] on span "UK_Bellway Homes Penwood Grange_Hawk_DOOH_17/09/2025_1080x1920-New" at bounding box center [258, 228] width 112 height 24
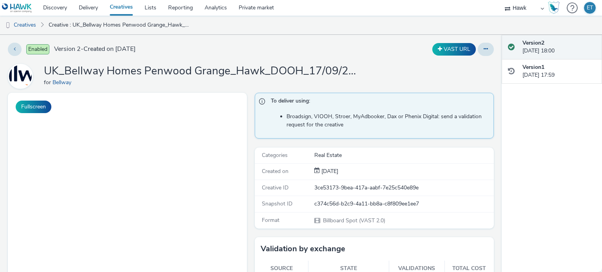
scroll to position [157, 0]
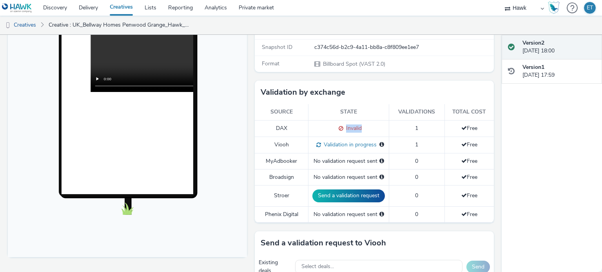
drag, startPoint x: 357, startPoint y: 125, endPoint x: 326, endPoint y: 124, distance: 31.0
click at [327, 127] on div "Invalid" at bounding box center [348, 129] width 72 height 8
click at [326, 125] on div "Invalid" at bounding box center [348, 129] width 72 height 8
click at [336, 126] on span at bounding box center [339, 128] width 7 height 7
click at [276, 123] on td "DAX" at bounding box center [282, 128] width 54 height 16
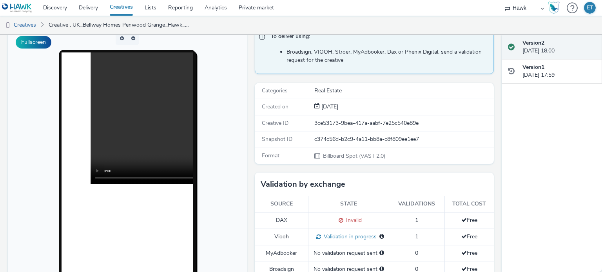
scroll to position [78, 0]
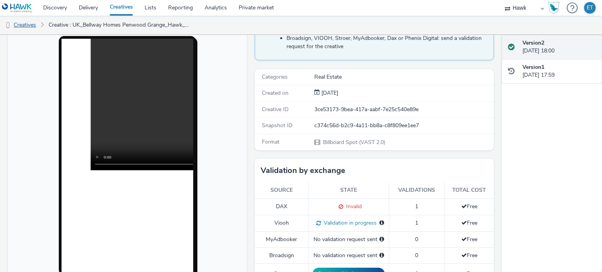
click at [17, 22] on link "Creatives" at bounding box center [20, 25] width 40 height 19
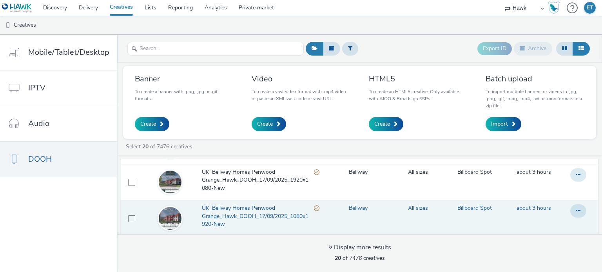
scroll to position [39, 0]
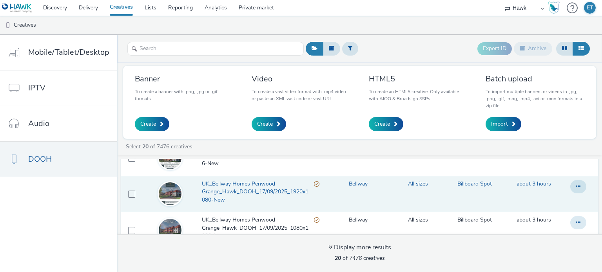
click at [252, 187] on span "UK_Bellway Homes Penwood Grange_Hawk_DOOH_17/09/2025_1920x1080-New" at bounding box center [258, 192] width 112 height 24
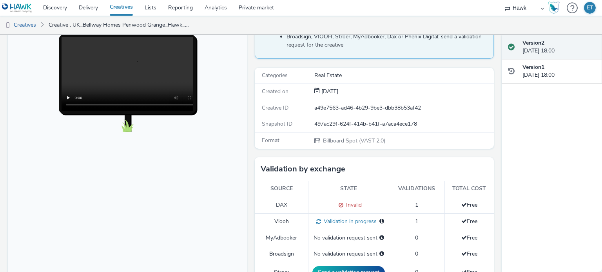
scroll to position [157, 0]
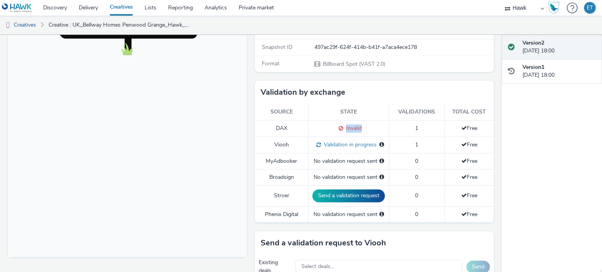
drag, startPoint x: 356, startPoint y: 128, endPoint x: 303, endPoint y: 125, distance: 53.0
click at [303, 125] on tr "DAX Invalid 1 Free" at bounding box center [374, 128] width 239 height 16
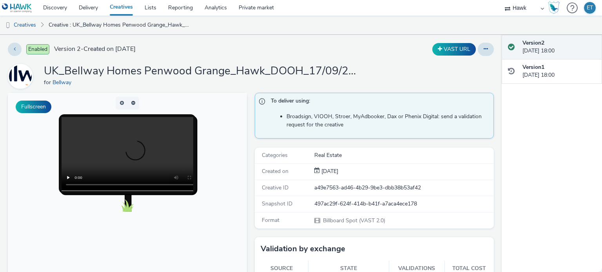
scroll to position [0, 0]
click at [34, 27] on link "Creatives" at bounding box center [20, 25] width 40 height 19
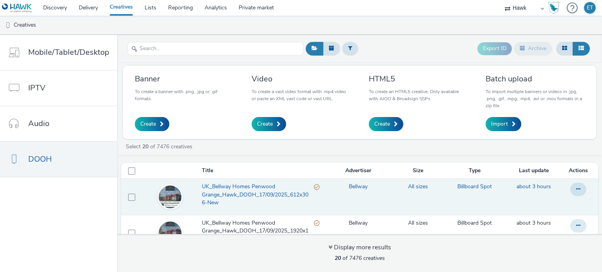
click at [240, 194] on span "UK_Bellway Homes Penwood Grange_Hawk_DOOH_17/09/2025_612x306-New" at bounding box center [258, 195] width 112 height 24
